Goal: Transaction & Acquisition: Purchase product/service

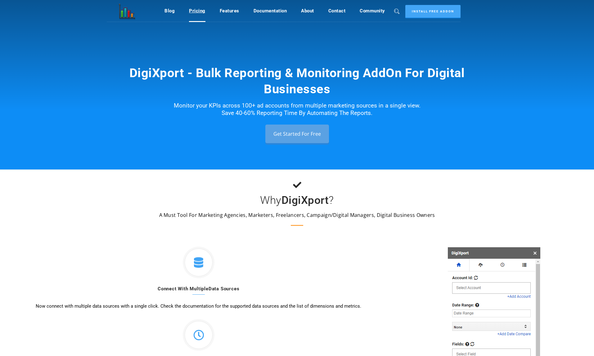
click at [201, 9] on link "Pricing" at bounding box center [197, 11] width 16 height 12
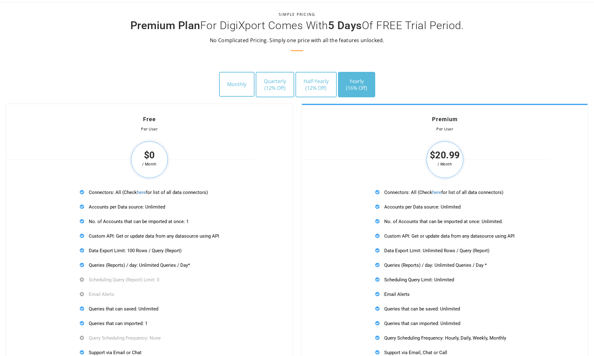
scroll to position [1743, 0]
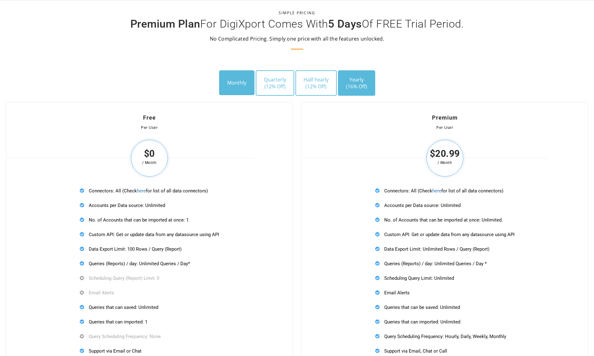
click at [239, 84] on button "Monthly" at bounding box center [236, 82] width 35 height 25
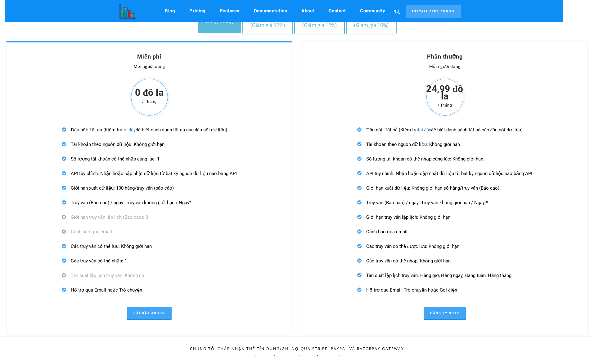
scroll to position [1813, 0]
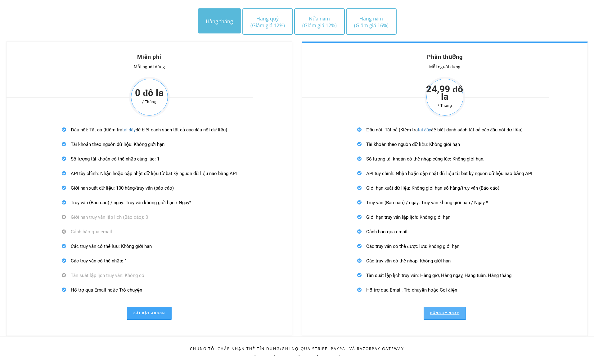
click at [459, 312] on font "Đăng ký ngay" at bounding box center [444, 313] width 29 height 3
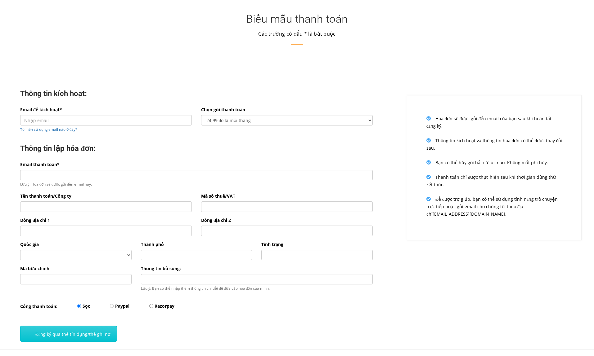
click at [146, 87] on div "Thông tin kích hoạt:" at bounding box center [197, 94] width 362 height 23
click at [129, 119] on input "Email để kích hoạt*" at bounding box center [106, 120] width 172 height 11
click at [155, 88] on div "Thông tin kích hoạt:" at bounding box center [197, 94] width 362 height 23
click at [133, 102] on div "Thông tin kích hoạt:" at bounding box center [197, 94] width 362 height 23
click at [81, 123] on input "Email để kích hoạt*" at bounding box center [106, 120] width 172 height 11
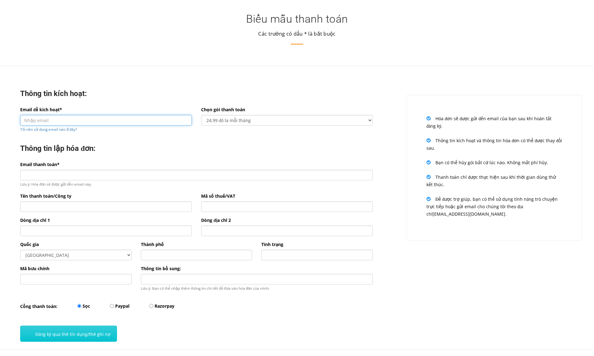
paste input "duyduc.13fb@gmail.com"
type input "duyduc.13fb@gmail.com"
click at [137, 81] on div "Thông tin kích hoạt: Email để kích hoạt* duyduc.13fb@gmail.com Tôi nên sử dụng …" at bounding box center [196, 213] width 402 height 273
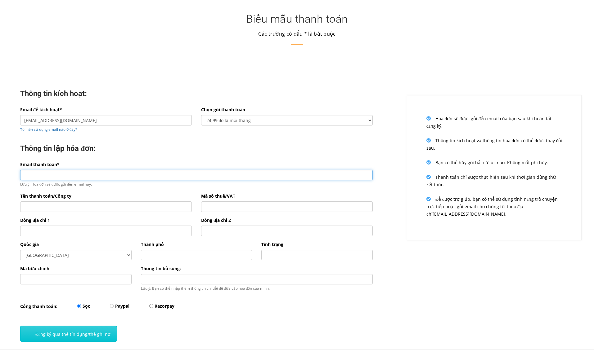
click at [94, 172] on input "Email thanh toán*" at bounding box center [196, 175] width 352 height 11
paste input "duyduc.13fb@gmail.com"
type input "duyduc.13fb@gmail.com"
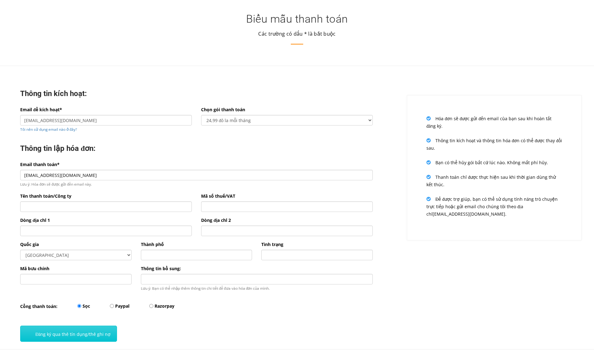
click at [163, 155] on div "Thông tin lập hóa đơn:" at bounding box center [197, 149] width 362 height 23
click at [131, 191] on div "Email thanh toán* duyduc.13fb@gmail.com Lưu ý: Hóa đơn sẽ được gửi đến email nà…" at bounding box center [197, 177] width 362 height 32
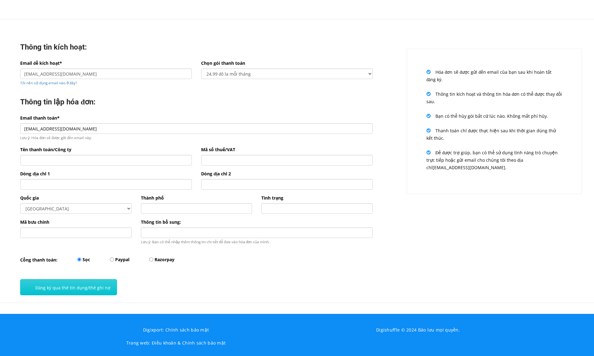
click at [119, 260] on font "Paypal" at bounding box center [122, 260] width 14 height 6
click at [114, 260] on input "Paypal" at bounding box center [112, 260] width 4 height 4
radio input "true"
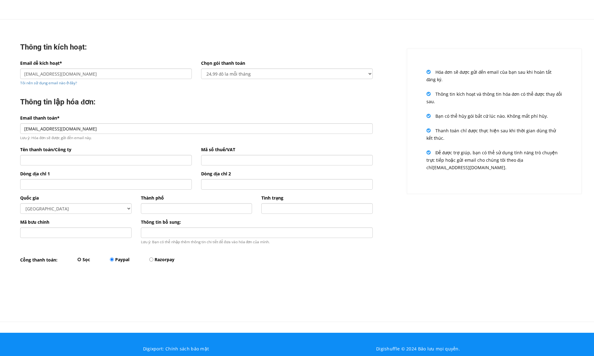
click at [78, 258] on input "Sọc" at bounding box center [79, 260] width 4 height 4
radio input "true"
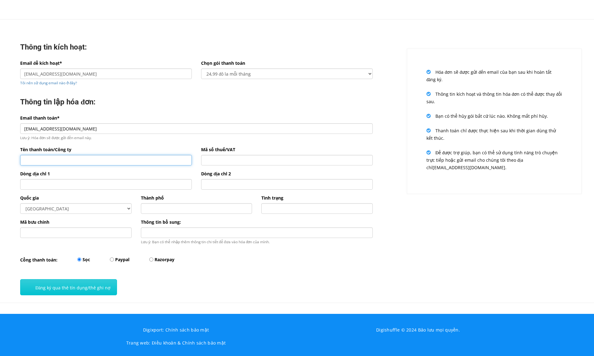
click at [88, 163] on input "Tên thanh toán/Công ty" at bounding box center [106, 160] width 172 height 11
click at [196, 180] on div "Dòng địa chỉ 2" at bounding box center [286, 182] width 181 height 24
click at [172, 212] on input "text" at bounding box center [196, 209] width 111 height 11
type input "Ho Chi Minh"
click at [78, 231] on input "Mã bưu chính" at bounding box center [75, 233] width 111 height 11
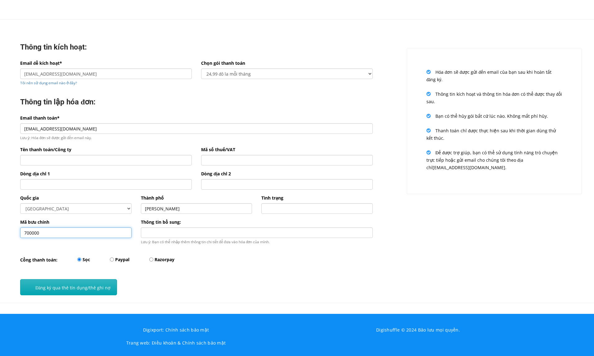
type input "700000"
click at [90, 283] on button "Đăng ký qua thẻ tín dụng/thẻ ghi nợ" at bounding box center [68, 288] width 97 height 16
